Goal: Task Accomplishment & Management: Manage account settings

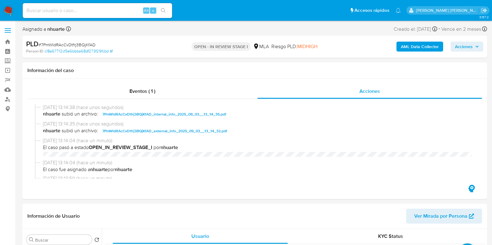
select select "10"
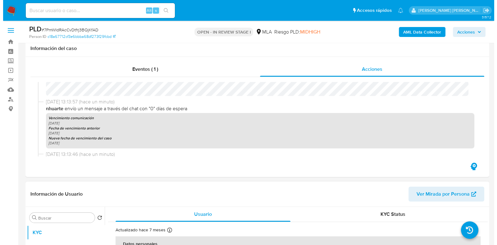
scroll to position [155, 0]
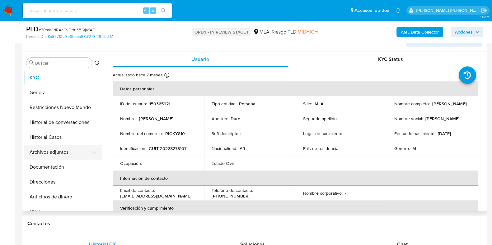
click at [61, 157] on button "Archivos adjuntos" at bounding box center [60, 152] width 73 height 15
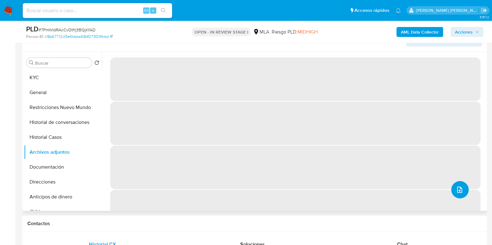
click at [460, 195] on button "upload-file" at bounding box center [459, 189] width 17 height 17
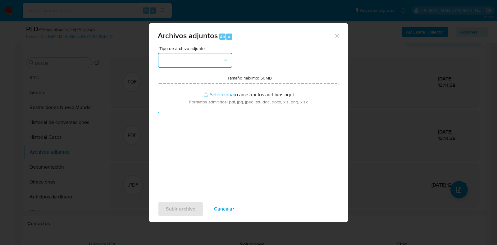
click at [227, 60] on icon "button" at bounding box center [226, 60] width 6 height 6
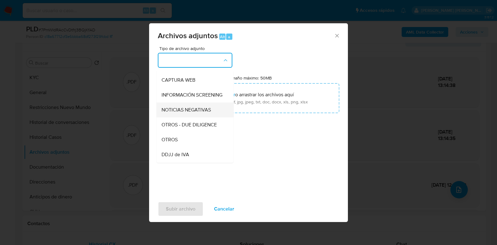
scroll to position [58, 0]
click at [189, 145] on div "OTROS" at bounding box center [193, 138] width 63 height 15
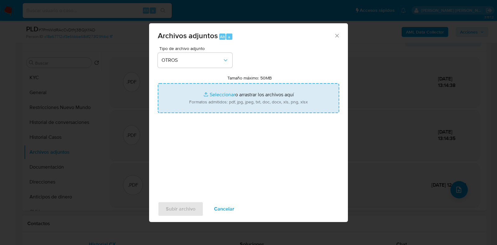
type input "C:\fakepath\Julio 2025.pdf"
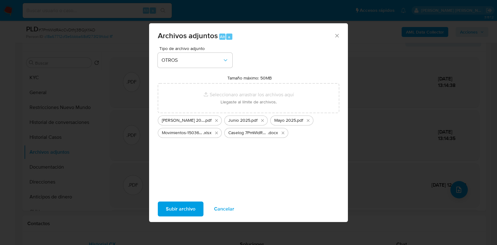
click at [184, 205] on span "Subir archivo" at bounding box center [181, 209] width 30 height 14
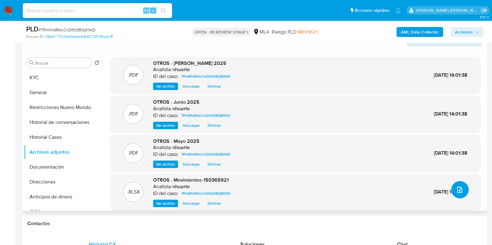
click at [456, 192] on icon "upload-file" at bounding box center [459, 189] width 7 height 7
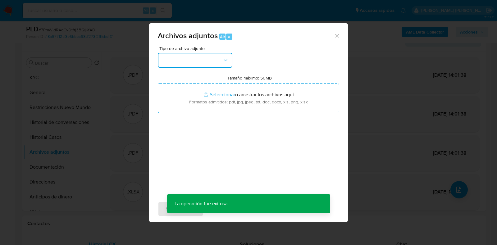
click at [229, 62] on button "button" at bounding box center [195, 60] width 75 height 15
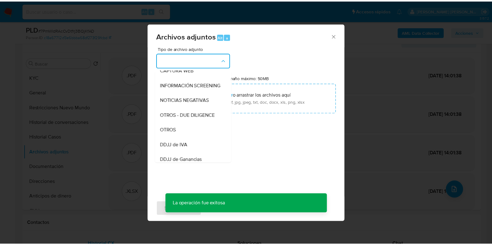
scroll to position [87, 0]
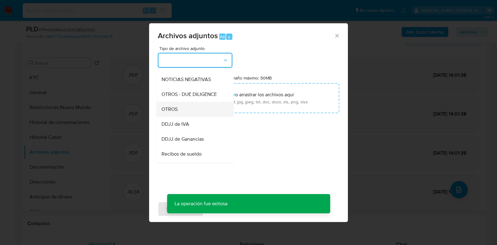
click at [211, 116] on div "OTROS" at bounding box center [193, 109] width 63 height 15
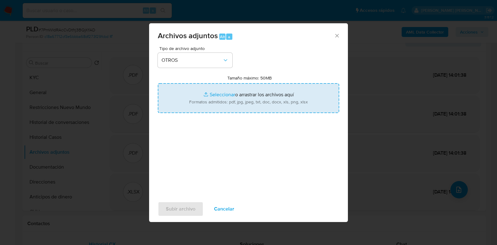
type input "C:\fakepath\NOSIS_Manager_InformeIndividual_20228278107_620658_20250903130229.p…"
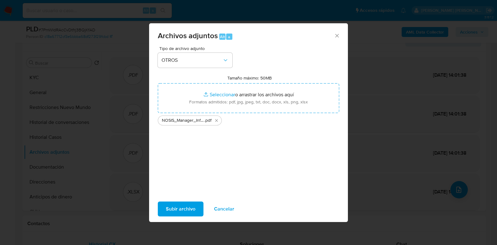
click at [187, 208] on span "Subir archivo" at bounding box center [181, 209] width 30 height 14
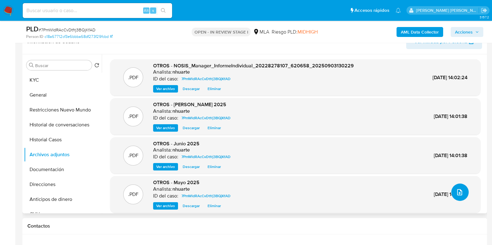
scroll to position [0, 0]
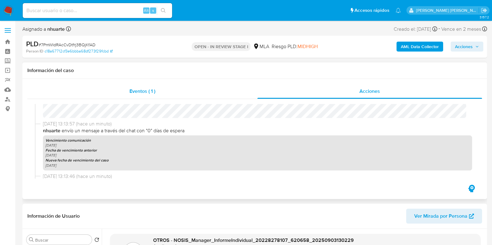
click at [131, 89] on span "Eventos ( 1 )" at bounding box center [142, 91] width 26 height 7
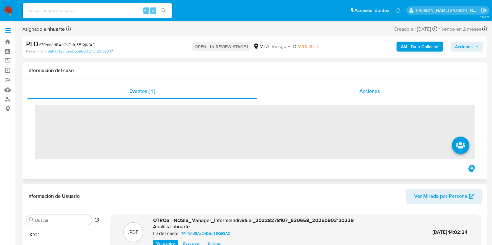
click at [344, 88] on div "Acciones" at bounding box center [369, 91] width 224 height 15
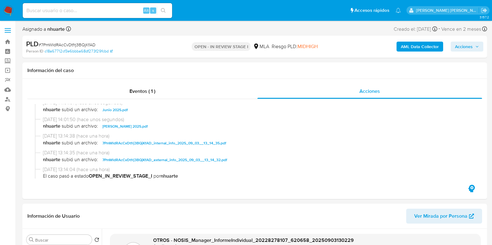
scroll to position [77, 0]
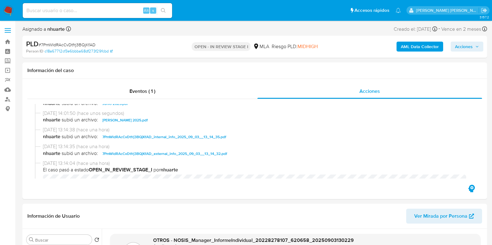
click at [476, 50] on span "Acciones" at bounding box center [467, 46] width 24 height 9
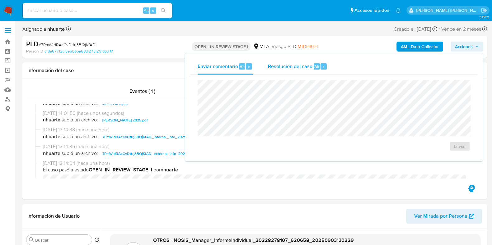
click at [283, 63] on span "Resolución del caso" at bounding box center [290, 66] width 44 height 7
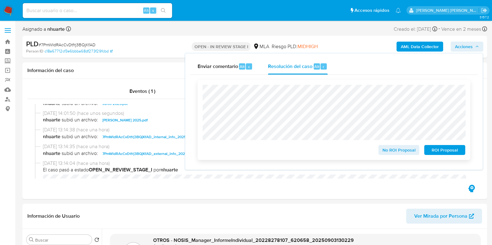
click at [402, 151] on span "No ROI Proposal" at bounding box center [398, 150] width 32 height 9
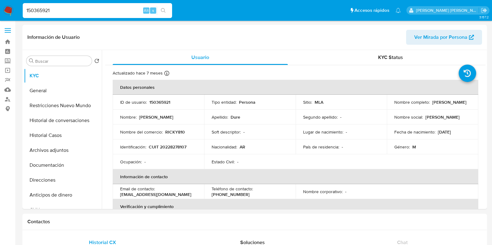
select select "10"
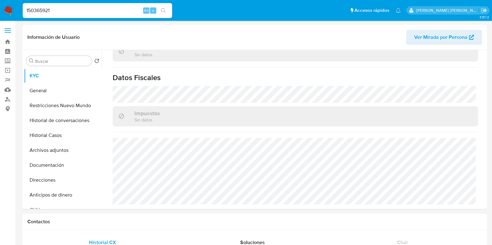
click at [20, 14] on ul "Pausado Ver notificaciones 150365921 Alt s Accesos rápidos Presiona las siguien…" at bounding box center [212, 10] width 384 height 16
type input "69138717"
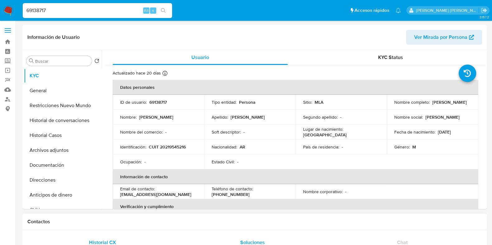
select select "10"
click at [151, 101] on p "69138717" at bounding box center [157, 102] width 17 height 6
copy p "69138717"
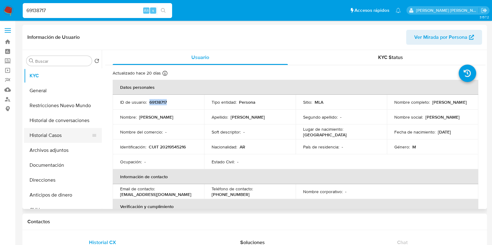
click at [58, 133] on button "Historial Casos" at bounding box center [60, 135] width 73 height 15
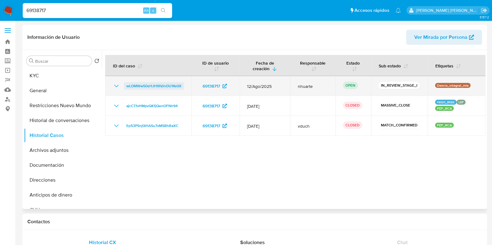
click at [137, 86] on span "wLOMWw50sHJH9IVJnOU1Kv0X" at bounding box center [153, 85] width 55 height 7
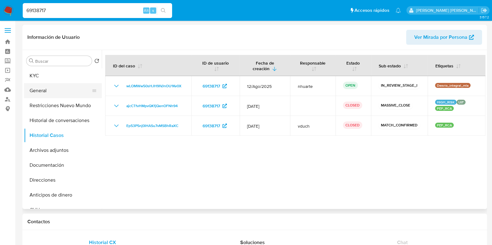
click at [50, 88] on button "General" at bounding box center [60, 90] width 73 height 15
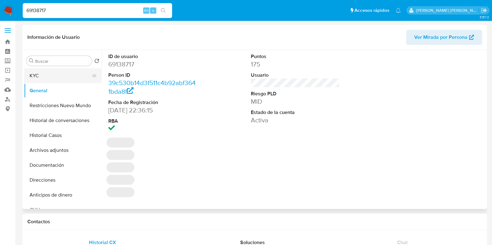
click at [54, 75] on button "KYC" at bounding box center [60, 75] width 73 height 15
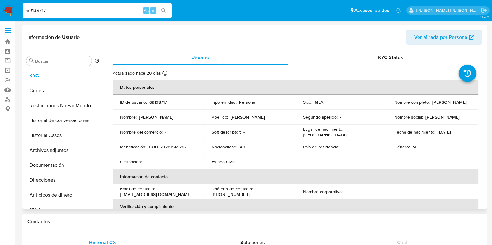
click at [174, 149] on p "CUIT 20219545216" at bounding box center [167, 147] width 37 height 6
copy p "20219545216"
click at [47, 167] on button "Documentación" at bounding box center [60, 165] width 73 height 15
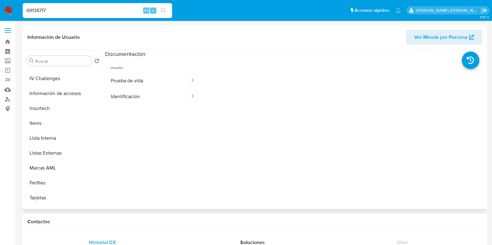
scroll to position [254, 0]
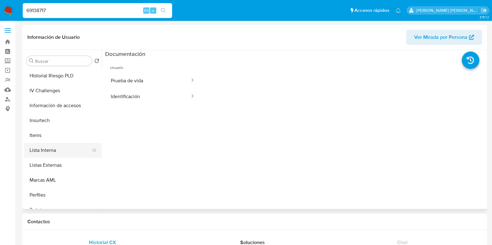
click at [60, 152] on button "Lista Interna" at bounding box center [60, 150] width 73 height 15
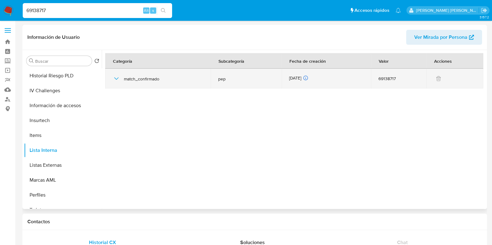
click at [116, 79] on icon "button" at bounding box center [116, 78] width 4 height 2
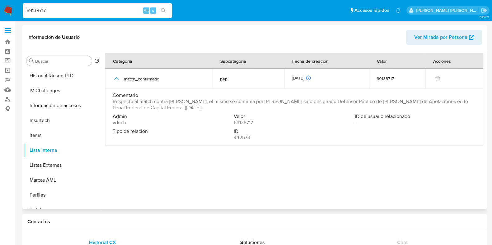
drag, startPoint x: 285, startPoint y: 101, endPoint x: 474, endPoint y: 102, distance: 188.7
click at [474, 102] on td "Comentario Respecto al match contra PEP, el mismo se confirma por haber sido de…" at bounding box center [294, 117] width 378 height 57
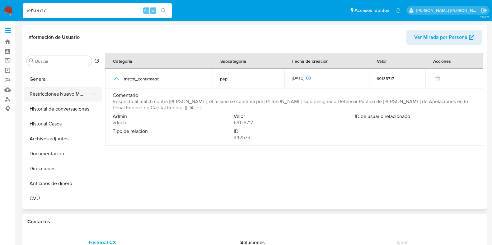
scroll to position [0, 0]
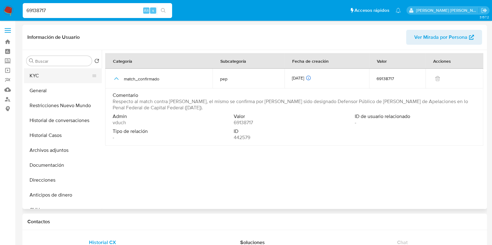
click at [57, 76] on button "KYC" at bounding box center [60, 75] width 73 height 15
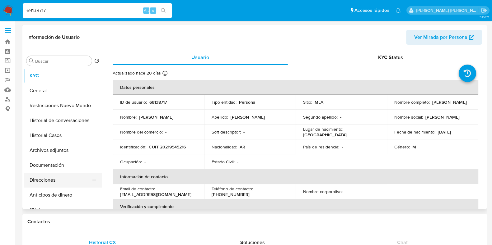
click at [56, 180] on button "Direcciones" at bounding box center [60, 180] width 73 height 15
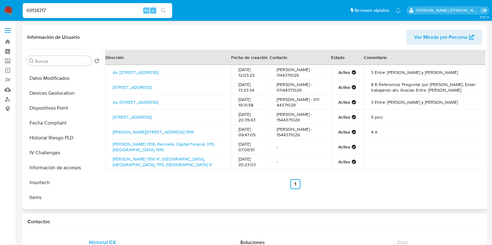
scroll to position [233, 0]
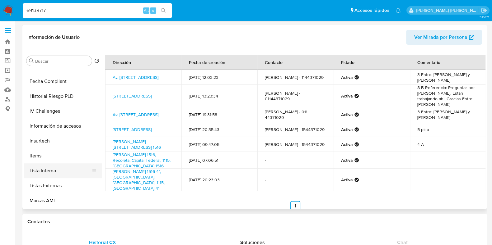
click at [60, 169] on button "Lista Interna" at bounding box center [60, 171] width 73 height 15
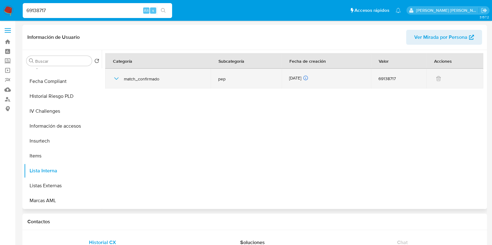
click at [115, 78] on icon "button" at bounding box center [116, 78] width 4 height 2
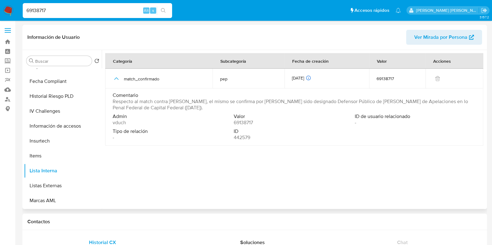
click at [244, 122] on span "69138717" at bounding box center [243, 123] width 19 height 6
drag, startPoint x: 244, startPoint y: 122, endPoint x: 227, endPoint y: 130, distance: 19.5
click at [227, 130] on span "Tipo de relación" at bounding box center [173, 131] width 120 height 6
click at [243, 137] on span "442579" at bounding box center [242, 138] width 16 height 6
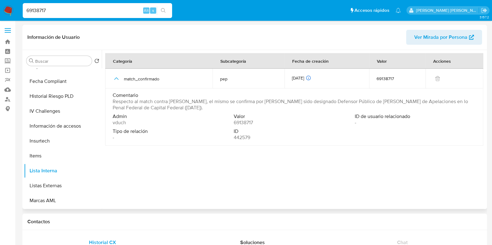
click at [243, 137] on span "442579" at bounding box center [242, 138] width 16 height 6
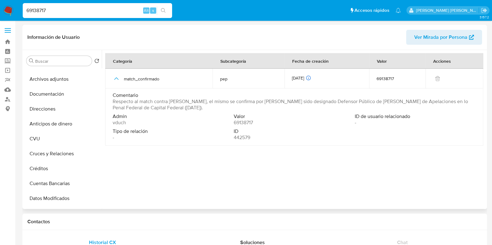
scroll to position [0, 0]
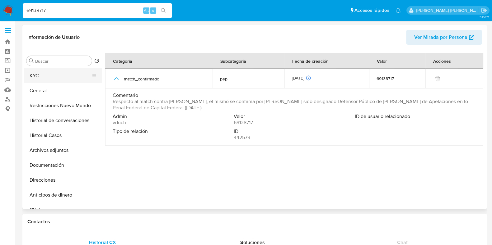
click at [57, 79] on button "KYC" at bounding box center [60, 75] width 73 height 15
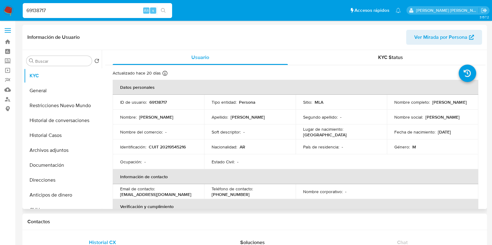
drag, startPoint x: 393, startPoint y: 105, endPoint x: 436, endPoint y: 109, distance: 43.1
click at [436, 109] on td "Nombre completo : Carlos Alberto Seijas" at bounding box center [431, 102] width 91 height 15
click at [174, 146] on p "CUIT 20219545216" at bounding box center [167, 147] width 37 height 6
copy p "20219545216"
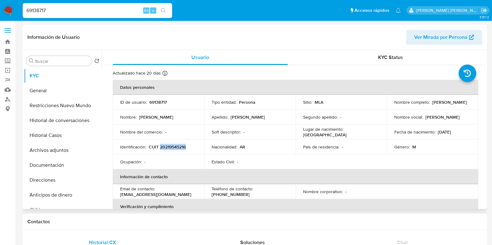
copy p "20219545216"
drag, startPoint x: 53, startPoint y: 168, endPoint x: 61, endPoint y: 160, distance: 11.2
click at [53, 167] on button "Documentación" at bounding box center [60, 165] width 73 height 15
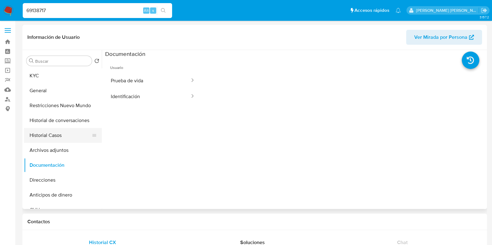
click at [58, 131] on button "Historial Casos" at bounding box center [60, 135] width 73 height 15
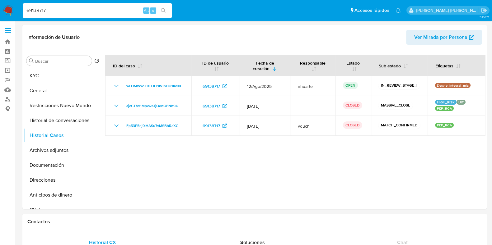
drag, startPoint x: 69, startPoint y: 8, endPoint x: 4, endPoint y: 9, distance: 65.0
click at [4, 9] on nav "Pausado Ver notificaciones 69138717 Alt s Accesos rápidos Presiona las siguient…" at bounding box center [246, 10] width 492 height 21
paste input "263552100"
type input "263552100"
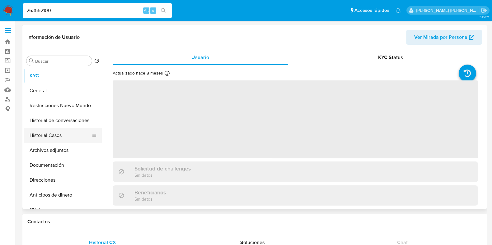
click at [73, 141] on button "Historial Casos" at bounding box center [60, 135] width 73 height 15
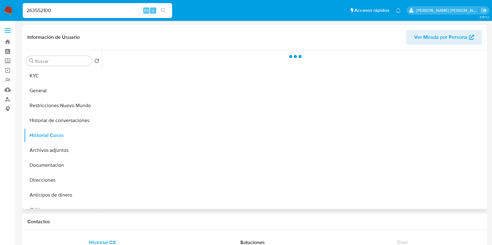
select select "10"
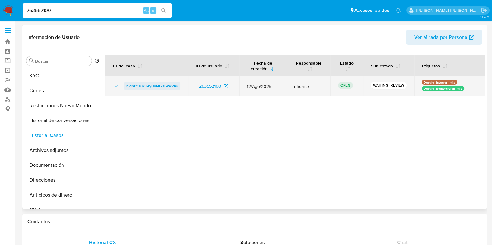
click at [161, 85] on span "rJghzcD8YTAyHvMr2sGwcv4K" at bounding box center [152, 85] width 52 height 7
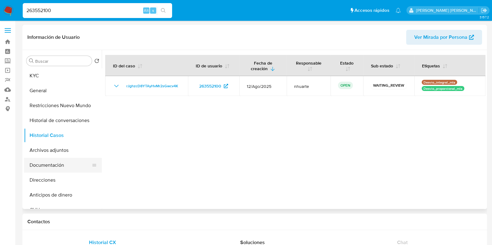
click at [60, 168] on button "Documentación" at bounding box center [60, 165] width 73 height 15
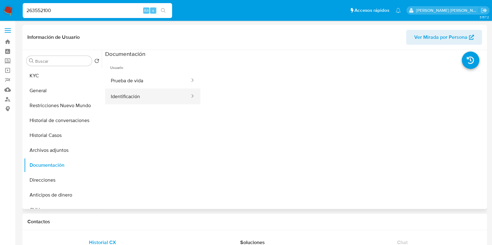
click at [137, 100] on button "Identificación" at bounding box center [147, 97] width 85 height 16
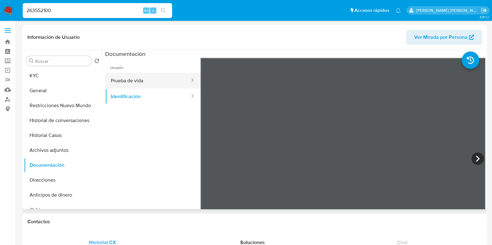
click at [142, 85] on button "Prueba de vida" at bounding box center [147, 81] width 85 height 16
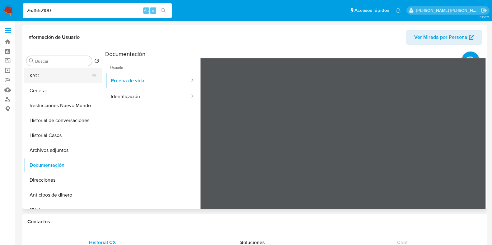
click at [50, 78] on button "KYC" at bounding box center [60, 75] width 73 height 15
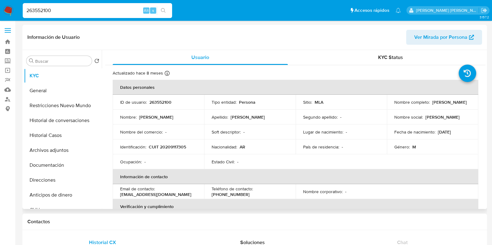
click at [174, 147] on p "CUIT 20209117305" at bounding box center [167, 147] width 37 height 6
copy p "20209117305"
click at [155, 100] on p "263552100" at bounding box center [160, 102] width 22 height 6
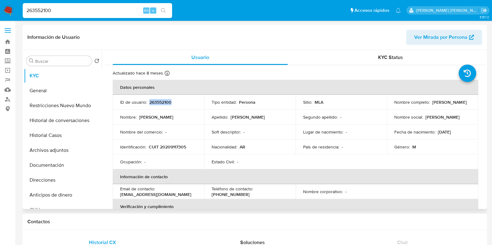
copy p "263552100"
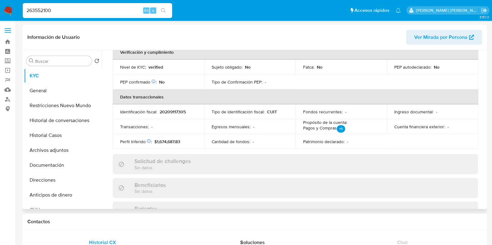
scroll to position [155, 0]
drag, startPoint x: 58, startPoint y: 10, endPoint x: 8, endPoint y: 11, distance: 50.4
click at [8, 11] on nav "Pausado Ver notificaciones 263552100 Alt s Accesos rápidos Presiona las siguien…" at bounding box center [246, 10] width 492 height 21
paste input "580794555"
type input "2580794555"
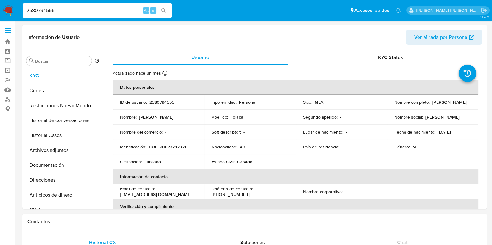
select select "10"
click at [53, 89] on button "General" at bounding box center [60, 90] width 73 height 15
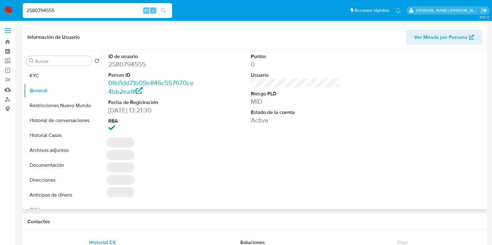
click at [130, 65] on dd "2580794555" at bounding box center [152, 64] width 89 height 9
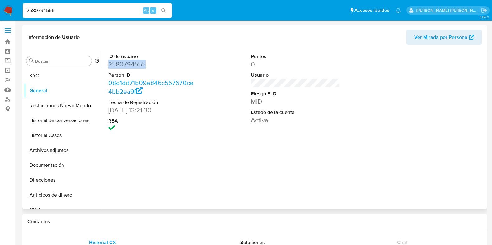
copy dd "2580794555"
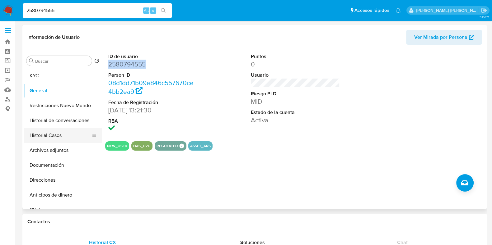
click at [71, 134] on button "Historial Casos" at bounding box center [60, 135] width 73 height 15
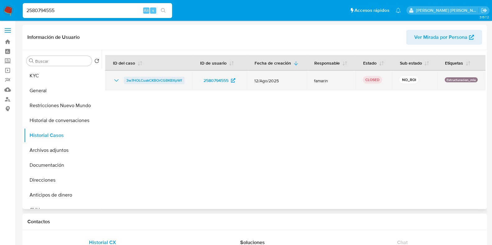
click at [126, 81] on span "3w7HOLCuakCKBOrCGBKBXpWf" at bounding box center [154, 80] width 56 height 7
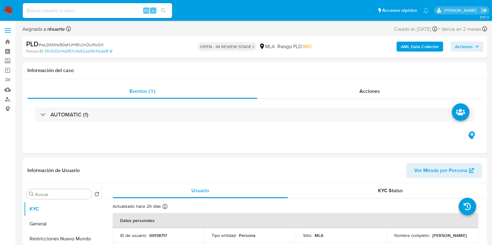
select select "10"
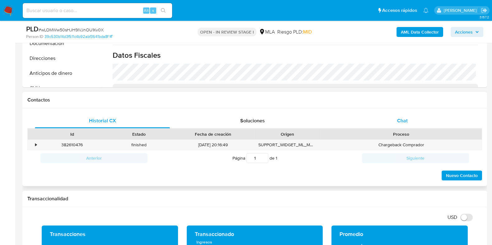
click at [397, 116] on div "Chat" at bounding box center [402, 120] width 135 height 15
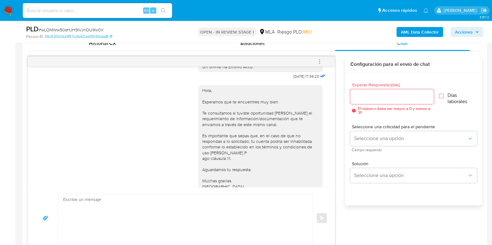
scroll to position [290, 0]
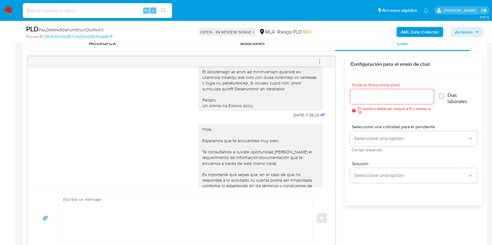
click at [320, 62] on icon "menu-action" at bounding box center [320, 62] width 6 height 6
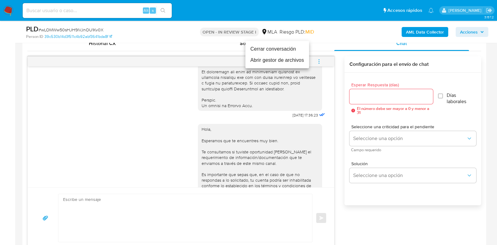
click at [289, 47] on li "Cerrar conversación" at bounding box center [278, 49] width 64 height 11
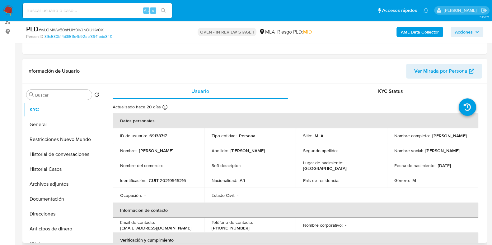
scroll to position [0, 0]
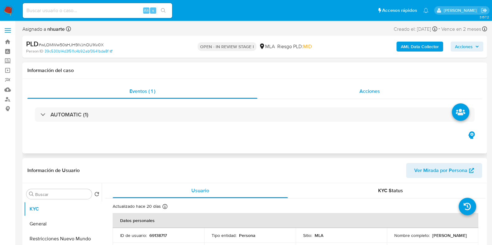
click at [363, 85] on div "Acciones" at bounding box center [369, 91] width 224 height 15
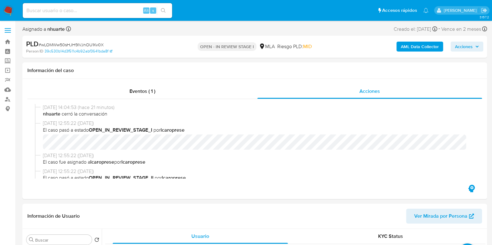
click at [422, 44] on b "AML Data Collector" at bounding box center [419, 47] width 38 height 10
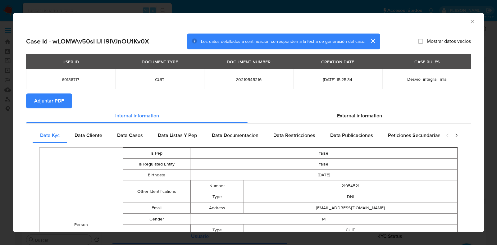
click at [470, 21] on icon "Cerrar ventana" at bounding box center [473, 22] width 6 height 6
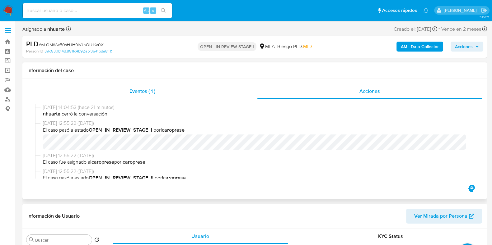
click at [148, 95] on span "Eventos ( 1 )" at bounding box center [142, 91] width 26 height 7
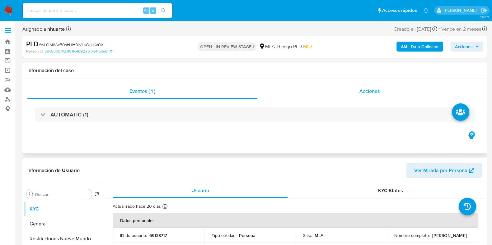
click at [361, 87] on div "Acciones" at bounding box center [369, 91] width 224 height 15
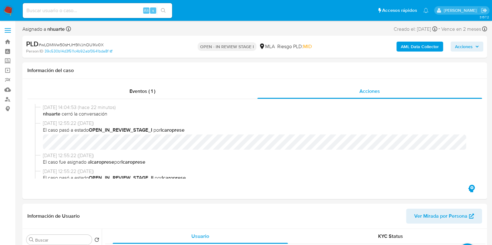
click at [424, 46] on b "AML Data Collector" at bounding box center [419, 47] width 38 height 10
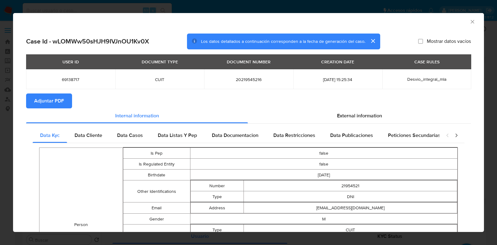
click at [57, 106] on span "Adjuntar PDF" at bounding box center [49, 101] width 30 height 14
click at [470, 22] on icon "Cerrar ventana" at bounding box center [473, 22] width 6 height 6
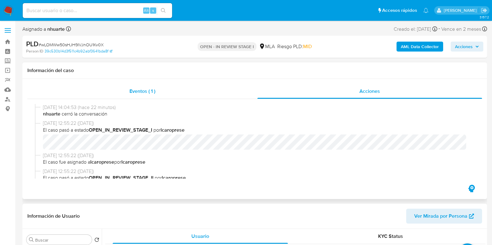
click at [141, 90] on span "Eventos ( 1 )" at bounding box center [142, 91] width 26 height 7
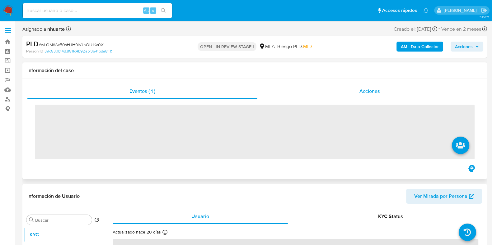
click at [373, 91] on span "Acciones" at bounding box center [369, 91] width 21 height 7
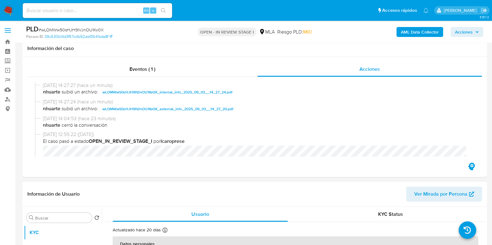
scroll to position [194, 0]
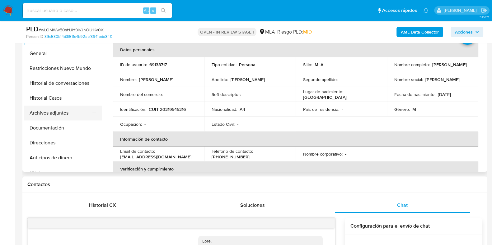
click at [64, 115] on button "Archivos adjuntos" at bounding box center [60, 113] width 73 height 15
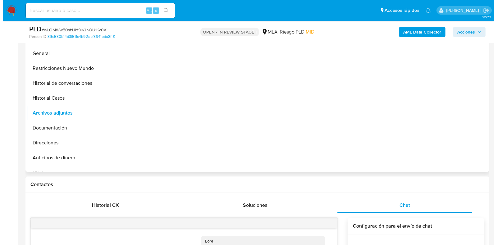
scroll to position [155, 0]
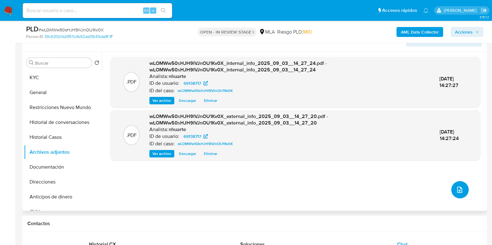
click at [462, 192] on button "upload-file" at bounding box center [459, 189] width 17 height 17
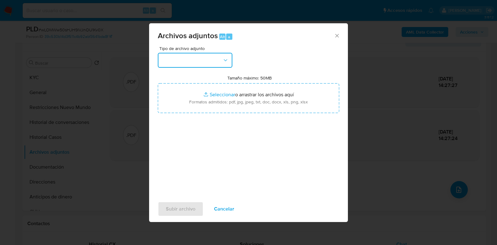
click at [227, 59] on icon "button" at bounding box center [226, 60] width 6 height 6
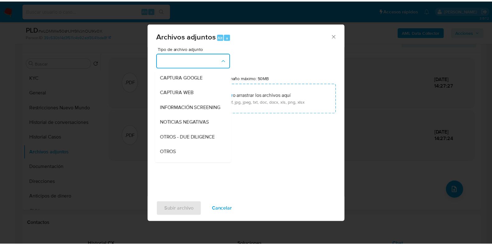
scroll to position [69, 0]
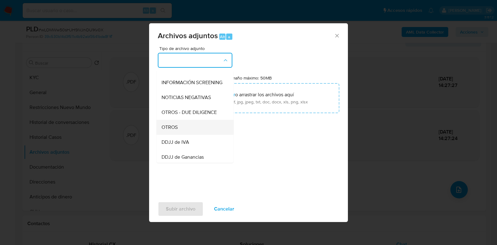
click at [188, 130] on div "OTROS" at bounding box center [193, 127] width 63 height 15
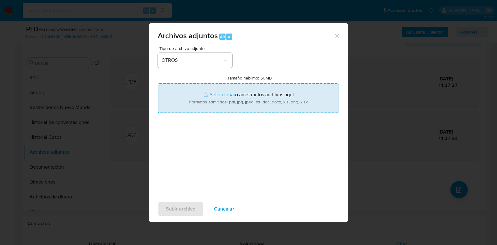
type input "C:\fakepath\Caselog wLOMWw50sHJH9IVJnOU1Kv0X_2025_08_19_17_06_19.docx"
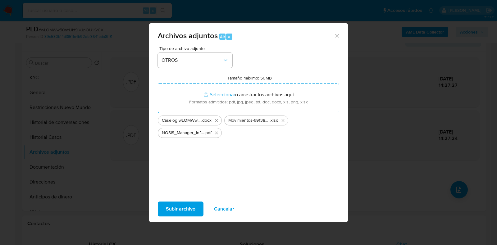
click at [189, 209] on span "Subir archivo" at bounding box center [181, 209] width 30 height 14
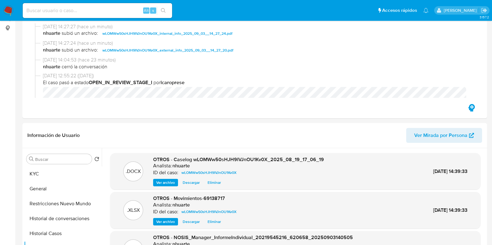
scroll to position [0, 0]
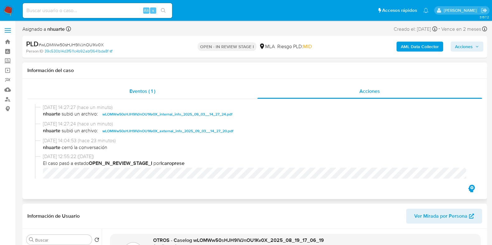
click at [137, 94] on span "Eventos ( 1 )" at bounding box center [142, 91] width 26 height 7
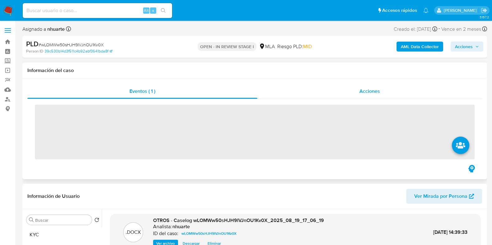
click at [374, 92] on span "Acciones" at bounding box center [369, 91] width 21 height 7
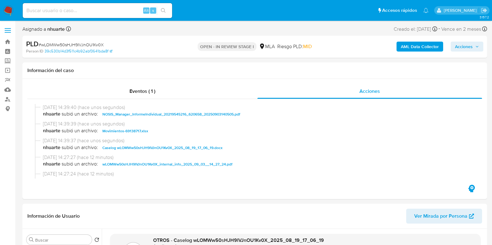
click at [459, 50] on span "Acciones" at bounding box center [464, 47] width 18 height 10
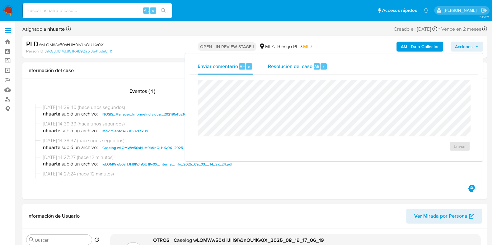
click at [316, 65] on span "Alt" at bounding box center [316, 67] width 5 height 6
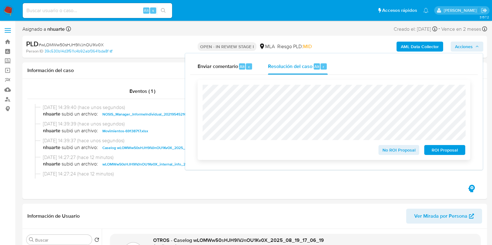
click at [390, 151] on span "No ROI Proposal" at bounding box center [398, 150] width 32 height 9
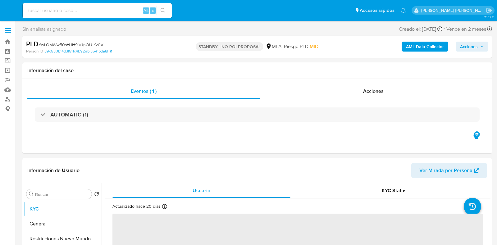
select select "10"
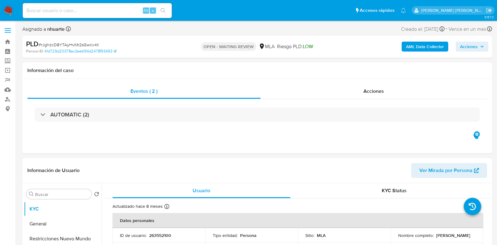
select select "10"
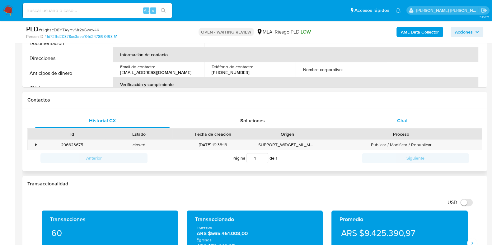
click at [405, 121] on span "Chat" at bounding box center [402, 120] width 11 height 7
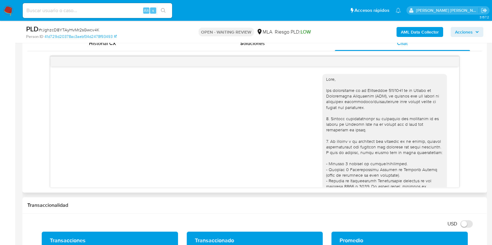
scroll to position [256, 0]
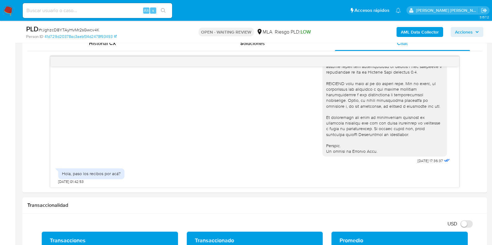
click at [79, 27] on span "# rJghzcD8YTAyHvMr2sGwcv4K" at bounding box center [69, 30] width 61 height 6
copy span "rJghzcD8YTAyHvMr2sGwcv4K"
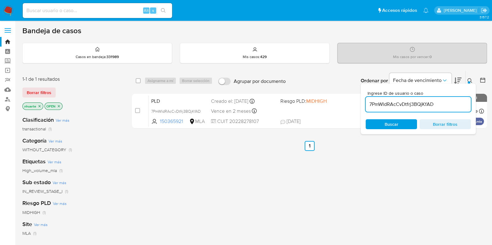
drag, startPoint x: 437, startPoint y: 103, endPoint x: 366, endPoint y: 105, distance: 70.6
click at [366, 105] on input "7PmWldRAcCvDtfrj3BQjKfAD" at bounding box center [417, 104] width 105 height 8
paste input "rJghzcD8YTAyHvMr2sGwcv4K"
type input "rJghzcD8YTAyHvMr2sGwcv4K"
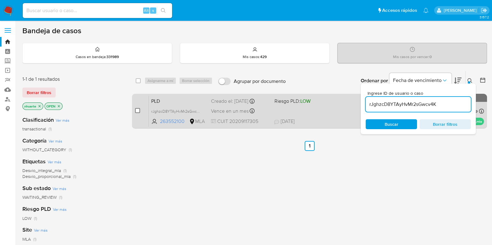
click at [138, 111] on input "checkbox" at bounding box center [137, 110] width 5 height 5
checkbox input "true"
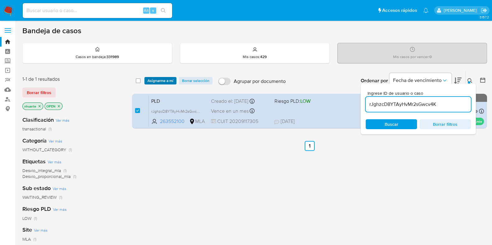
click at [154, 83] on span "Asignarme a mí" at bounding box center [160, 81] width 26 height 6
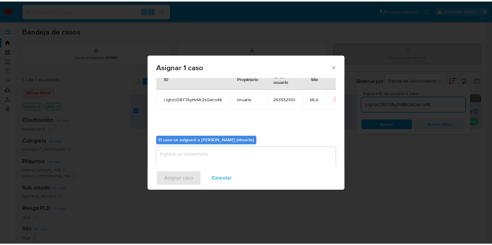
scroll to position [32, 0]
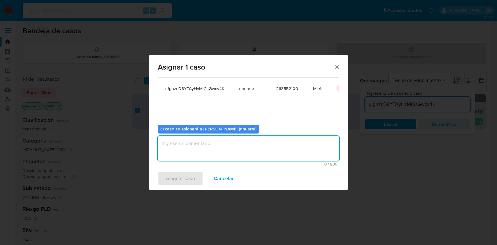
click at [217, 143] on textarea "assign-modal" at bounding box center [249, 148] width 182 height 25
type textarea "Asignación"
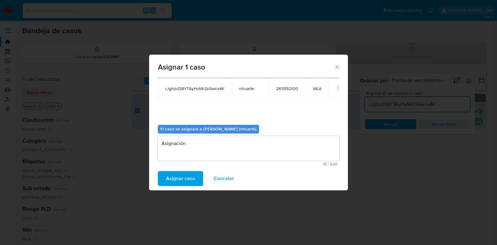
click at [191, 185] on span "Asignar caso" at bounding box center [180, 179] width 29 height 14
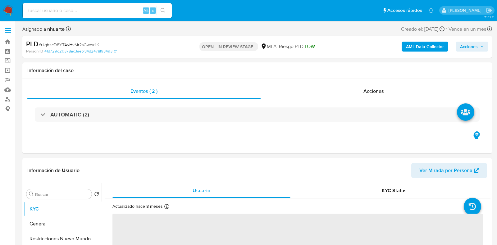
select select "10"
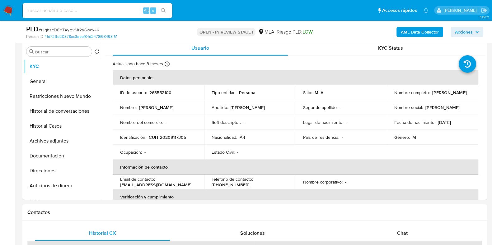
scroll to position [194, 0]
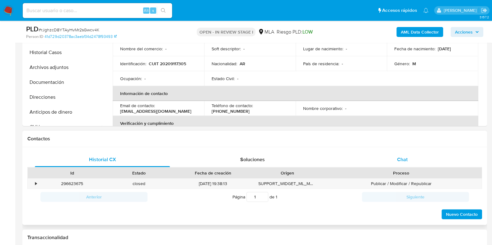
click at [397, 156] on span "Chat" at bounding box center [402, 159] width 11 height 7
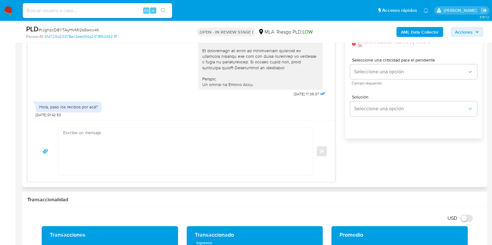
scroll to position [389, 0]
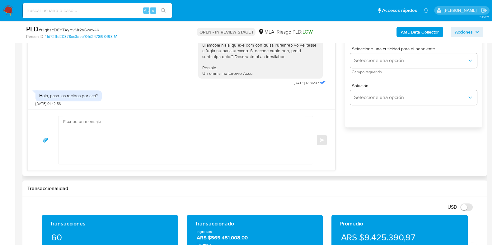
drag, startPoint x: 94, startPoint y: 113, endPoint x: 90, endPoint y: 132, distance: 19.5
paste textarea "Hola, ¡Muchas gracias por tu respuesta!"
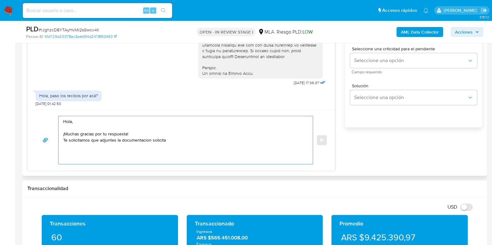
click at [190, 138] on textarea "Hola, ¡Muchas gracias por tu respuesta! Te solicitamos que adjuntes la document…" at bounding box center [184, 140] width 242 height 48
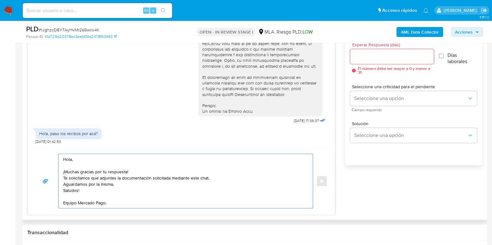
scroll to position [350, 0]
type textarea "Hola, ¡Muchas gracias por tu respuesta! Te solicitamos que adjuntes la document…"
click at [370, 49] on div "Esperar Respuesta (días) El número debe ser mayor a 0 y menor a 31" at bounding box center [391, 60] width 83 height 32
click at [369, 56] on input "Esperar Respuesta (días)" at bounding box center [391, 57] width 83 height 8
type input "0"
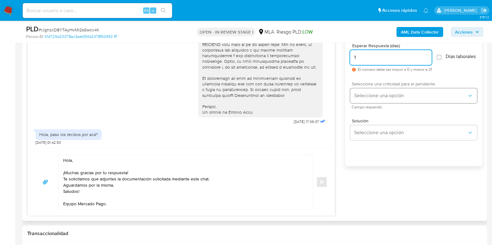
type input "1"
click at [429, 103] on button "Seleccione una opción" at bounding box center [413, 95] width 127 height 15
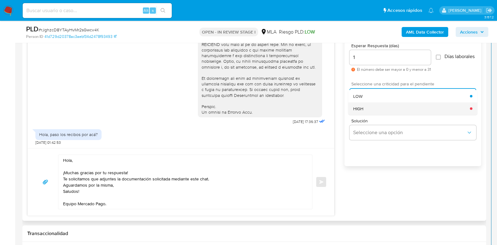
click at [376, 113] on div "HIGH" at bounding box center [412, 108] width 117 height 12
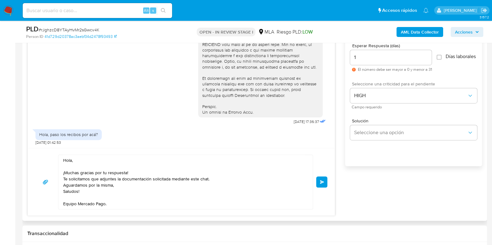
click at [322, 183] on span "Enviar" at bounding box center [322, 182] width 4 height 4
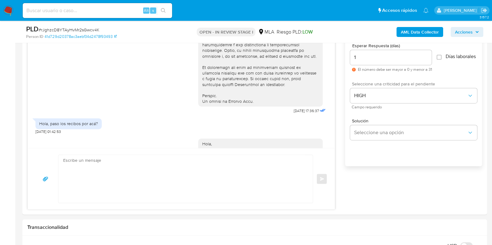
scroll to position [324, 0]
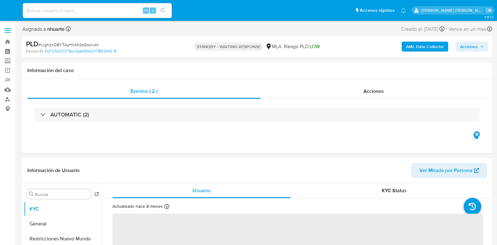
select select "10"
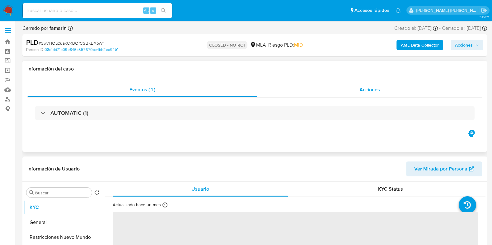
click at [365, 90] on span "Acciones" at bounding box center [369, 89] width 21 height 7
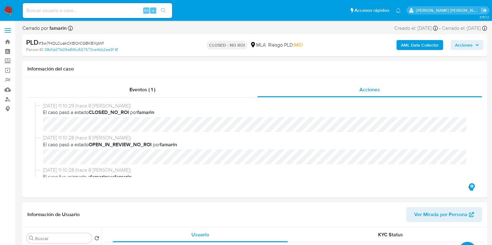
select select "10"
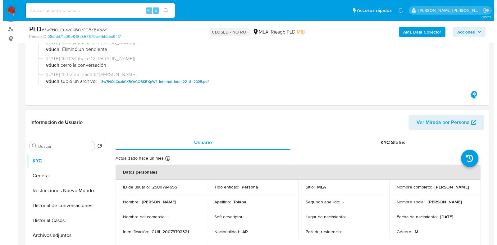
scroll to position [155, 0]
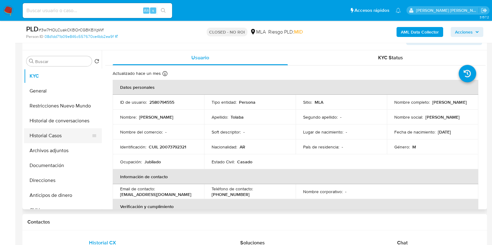
click at [69, 136] on button "Historial Casos" at bounding box center [60, 135] width 73 height 15
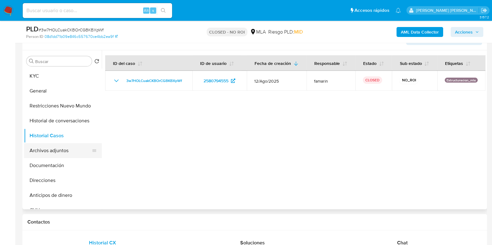
click at [68, 154] on button "Archivos adjuntos" at bounding box center [60, 150] width 73 height 15
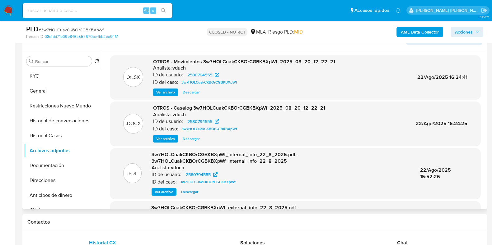
click at [165, 136] on span "Ver archivo" at bounding box center [165, 139] width 19 height 6
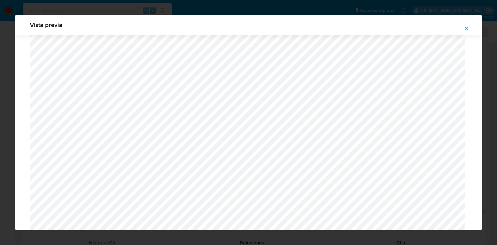
scroll to position [493, 0]
click at [471, 29] on button "Attachment preview" at bounding box center [467, 29] width 14 height 10
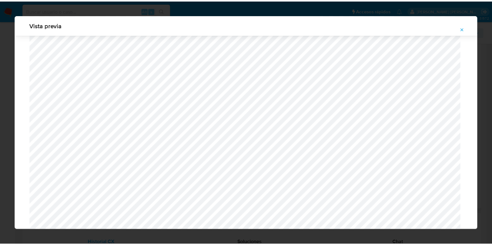
scroll to position [16, 0]
